Goal: Task Accomplishment & Management: Use online tool/utility

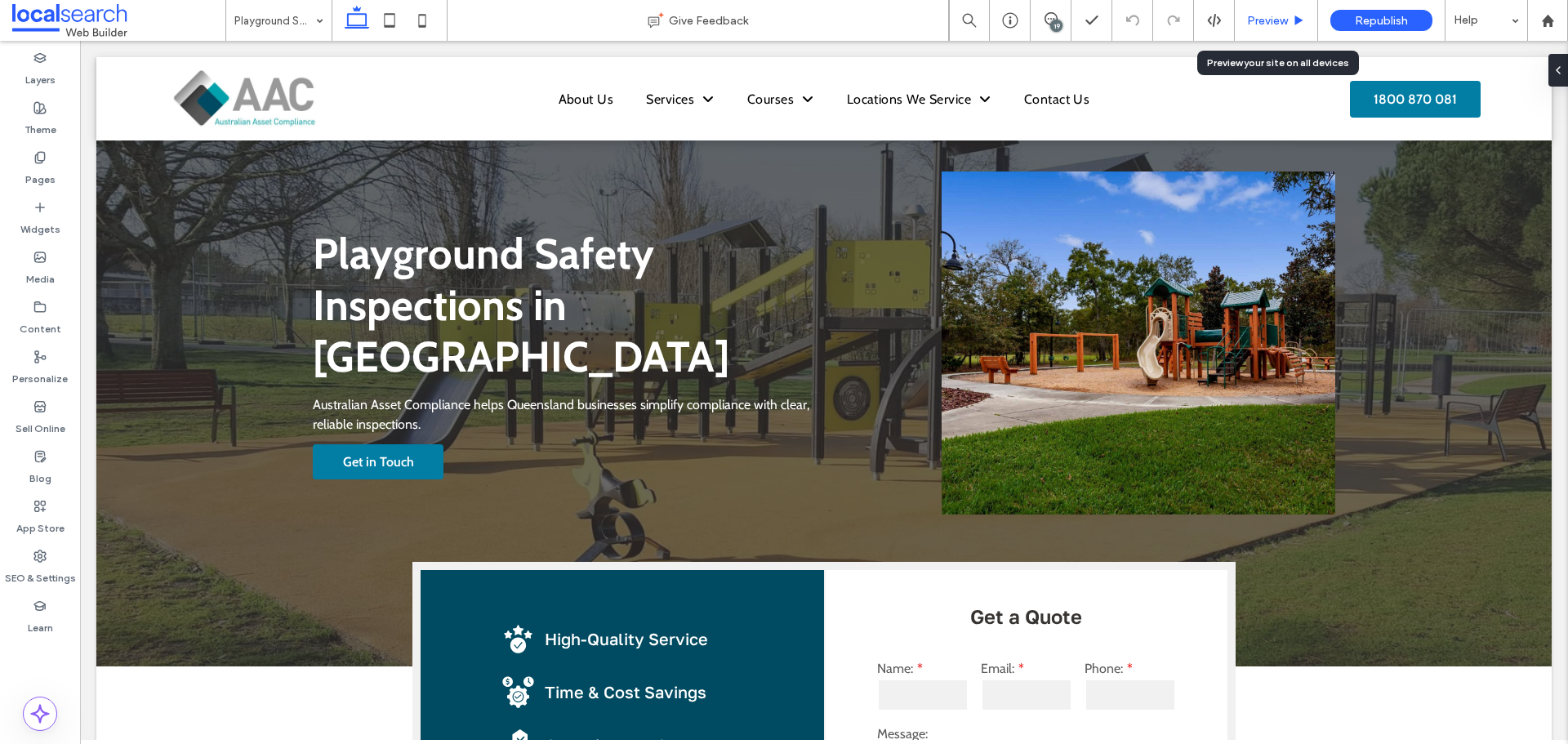
click at [1276, 23] on span "Preview" at bounding box center [1267, 21] width 41 height 14
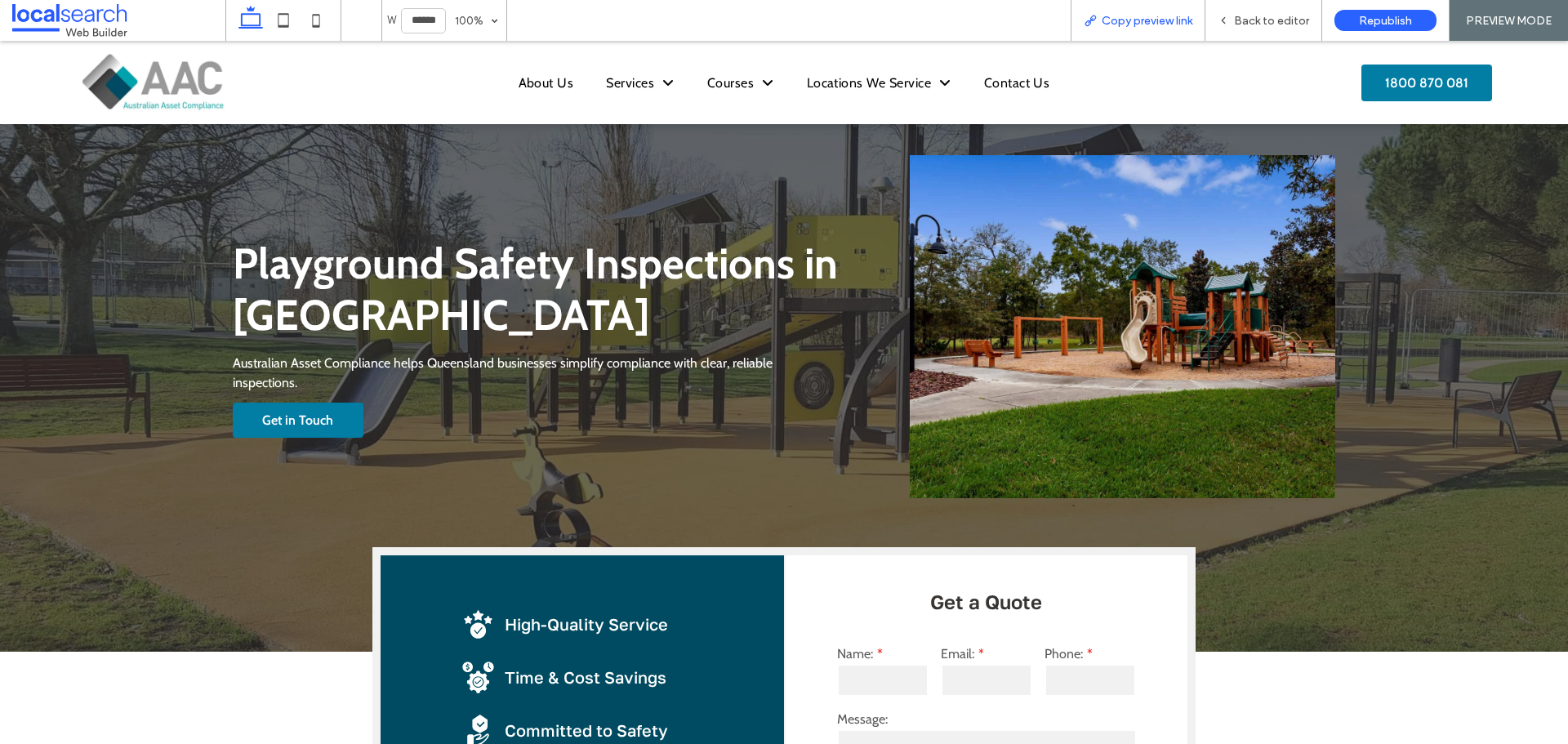
drag, startPoint x: 1144, startPoint y: 23, endPoint x: 1011, endPoint y: 12, distance: 133.5
click at [1144, 23] on span "Copy preview link" at bounding box center [1147, 21] width 91 height 14
click at [1258, 28] on div "Back to editor" at bounding box center [1264, 20] width 116 height 41
click at [1281, 19] on span "Back to editor" at bounding box center [1272, 21] width 75 height 14
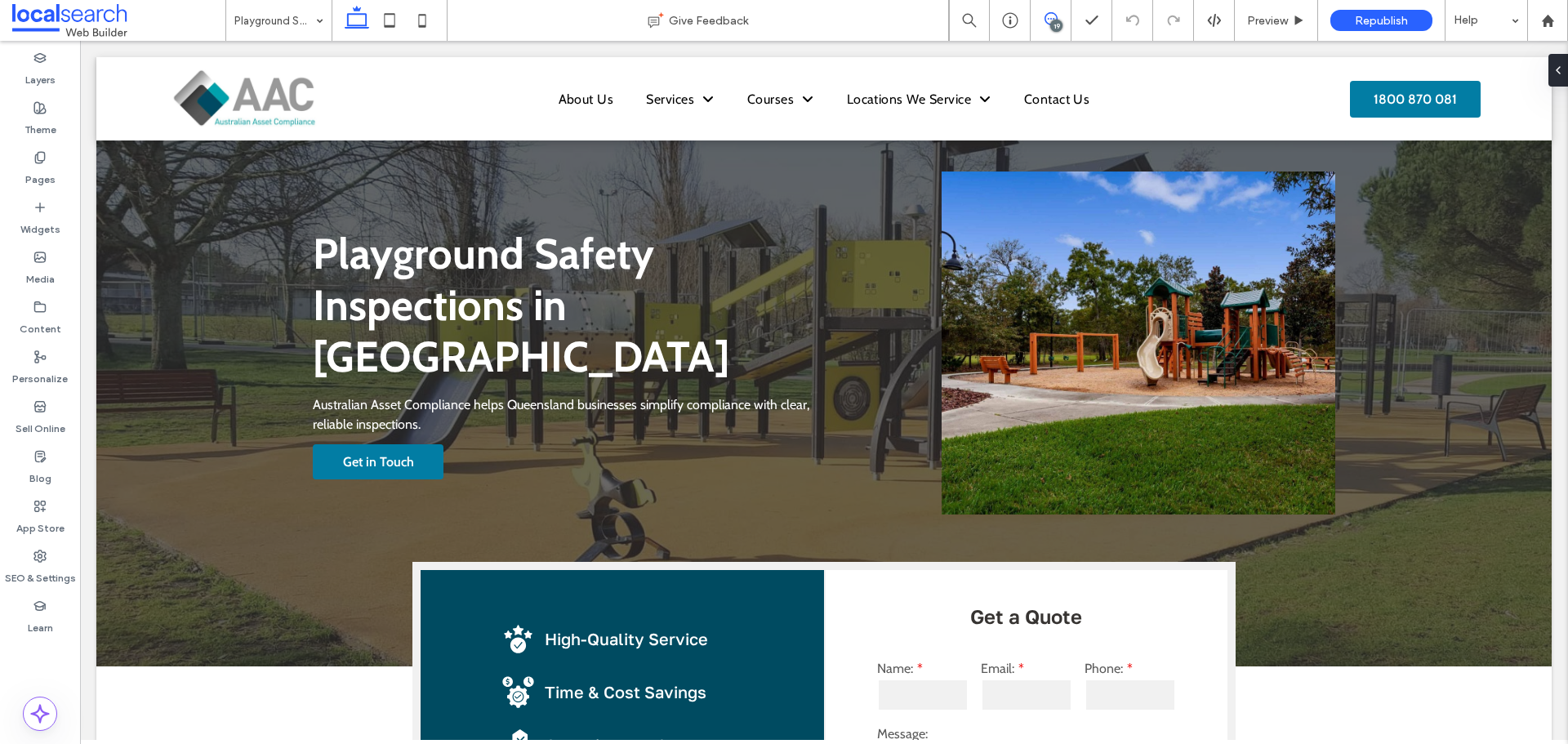
drag, startPoint x: 1050, startPoint y: 17, endPoint x: 1249, endPoint y: 53, distance: 202.2
click at [1050, 17] on icon at bounding box center [1052, 19] width 13 height 13
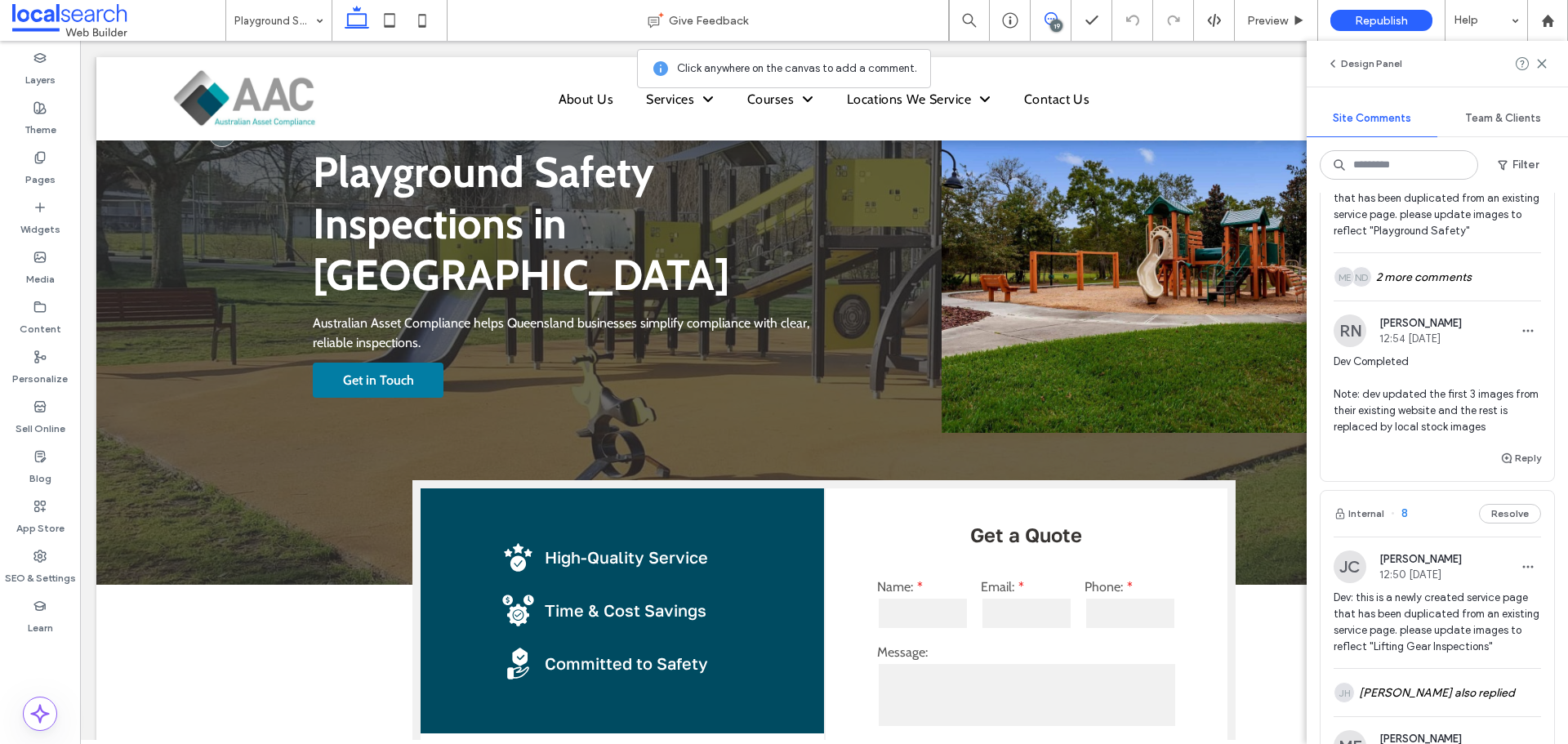
scroll to position [5504, 0]
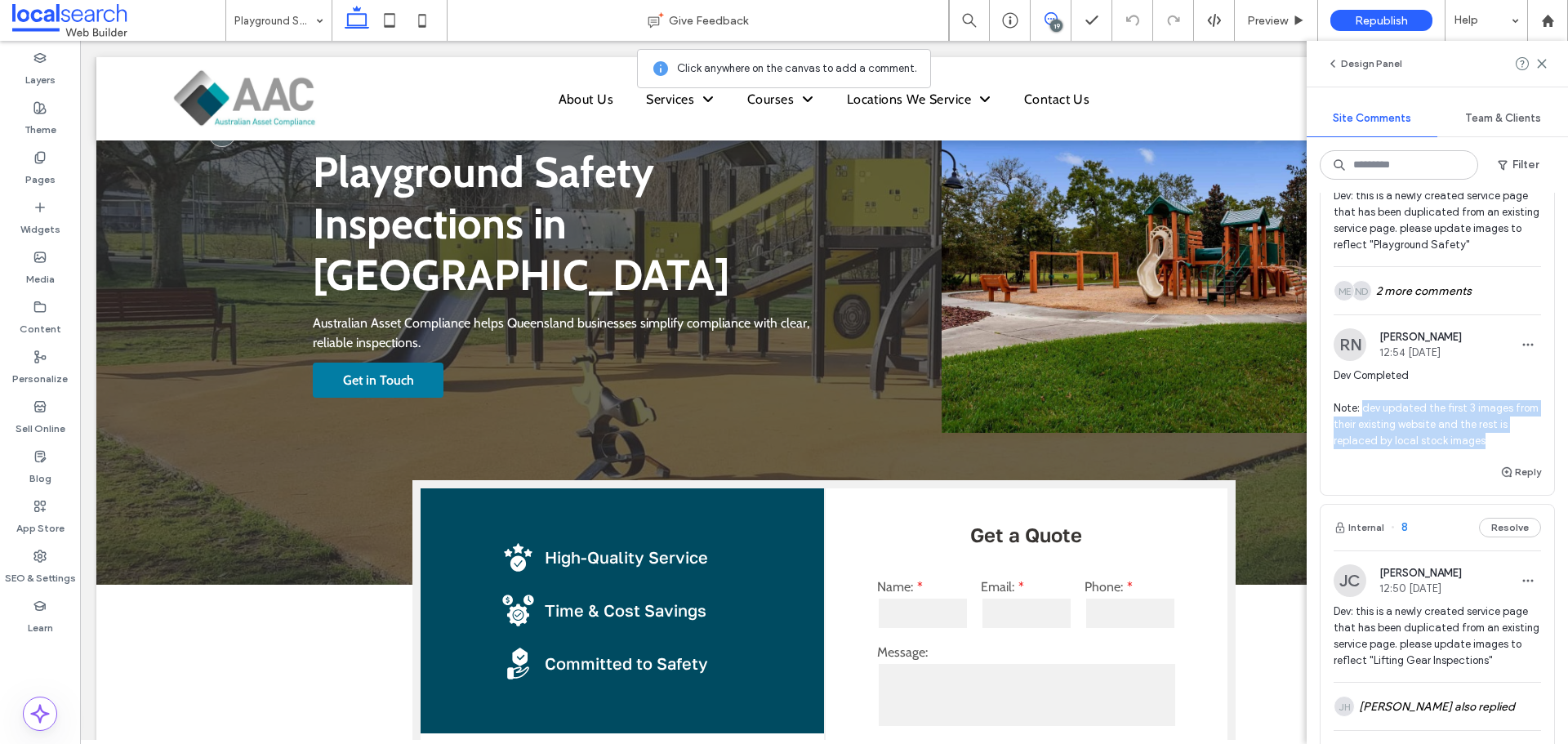
drag, startPoint x: 1498, startPoint y: 464, endPoint x: 1363, endPoint y: 422, distance: 141.4
click at [1363, 422] on span "Dev Completed Note: dev updated the first 3 images from their existing website …" at bounding box center [1438, 408] width 208 height 81
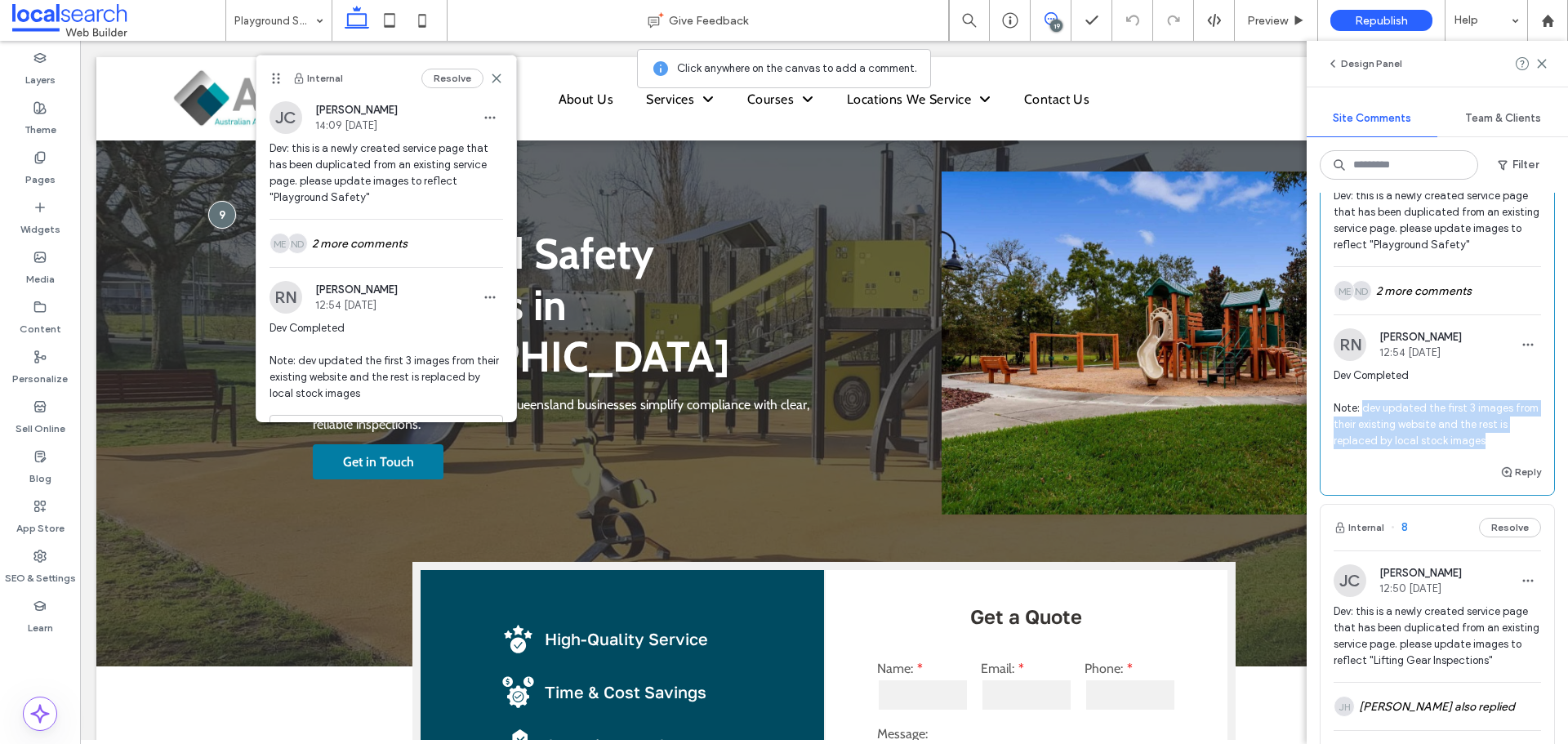
copy span "dev updated the first 3 images from their existing website and the rest is repl…"
drag, startPoint x: 1263, startPoint y: 17, endPoint x: 1168, endPoint y: 0, distance: 96.5
click at [1263, 17] on span "Preview" at bounding box center [1267, 21] width 41 height 14
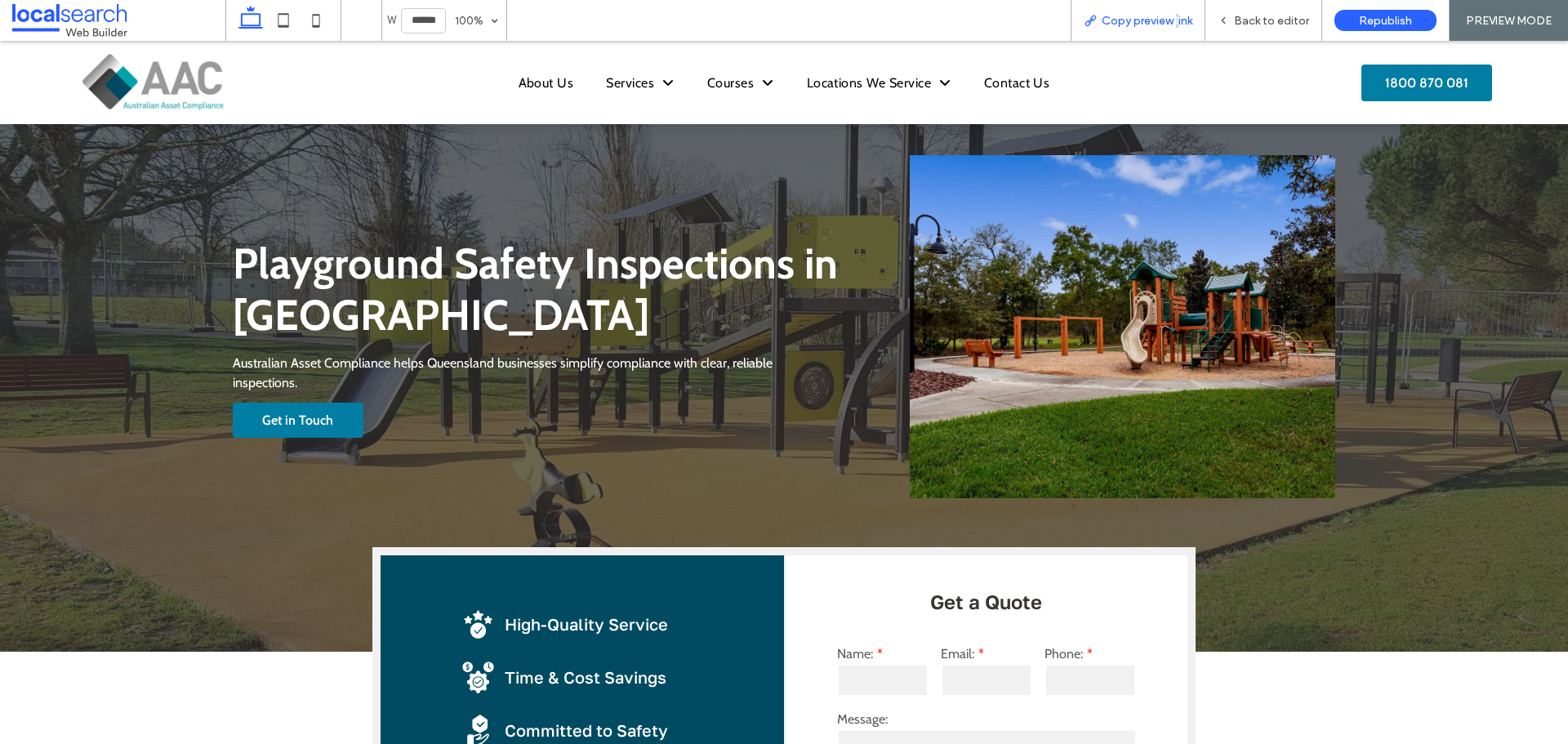
click at [1177, 25] on span "Copy preview link" at bounding box center [1147, 21] width 91 height 14
